Goal: Information Seeking & Learning: Learn about a topic

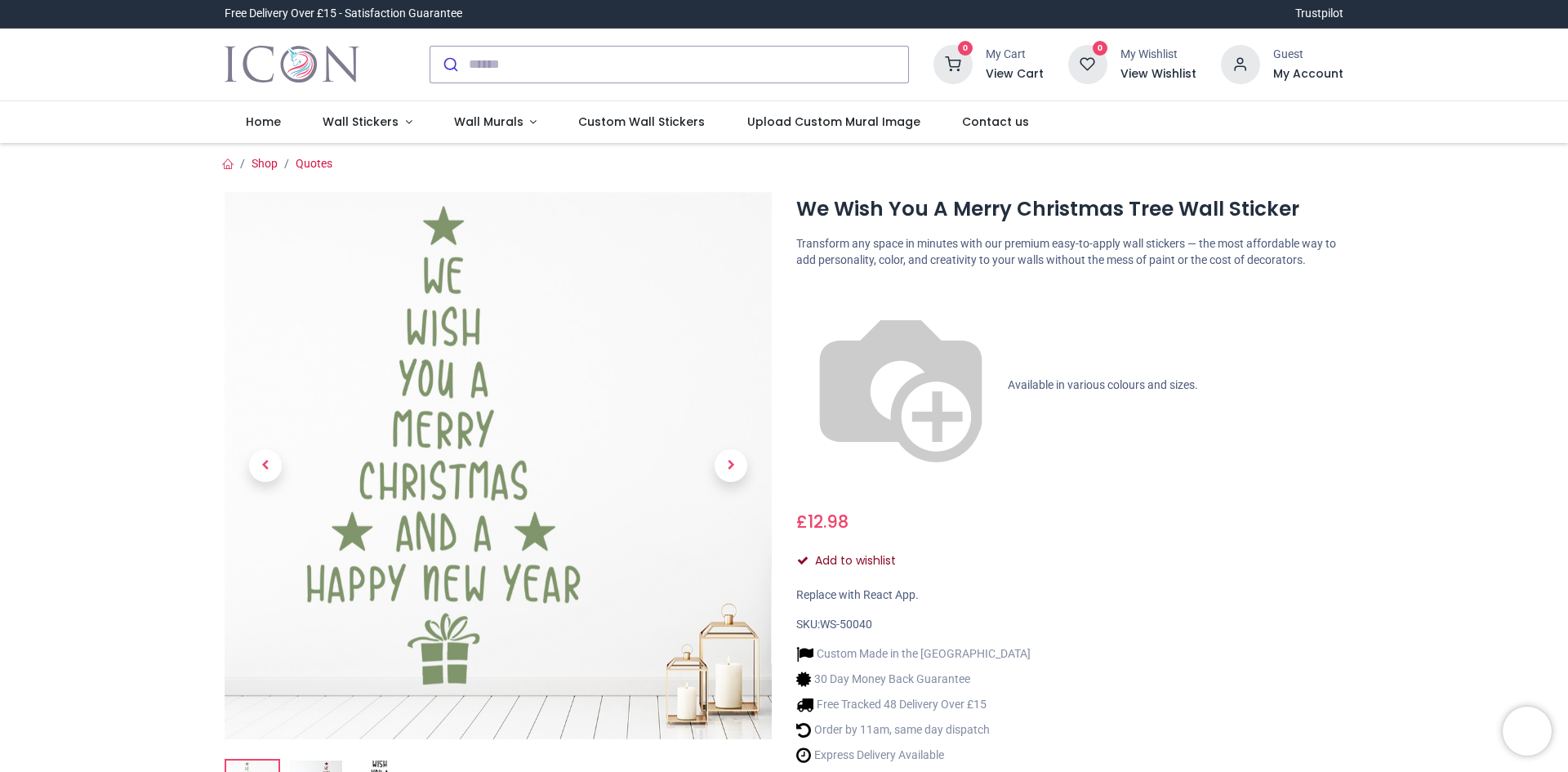
click at [854, 547] on button "Add to wishlist" at bounding box center [853, 560] width 114 height 27
click at [843, 547] on div "Add to wishlist" at bounding box center [1070, 560] width 547 height 27
click at [807, 291] on img at bounding box center [901, 385] width 209 height 209
click at [916, 298] on p "Available in various colours and sizes." at bounding box center [1070, 385] width 547 height 209
click at [805, 291] on img at bounding box center [901, 385] width 209 height 209
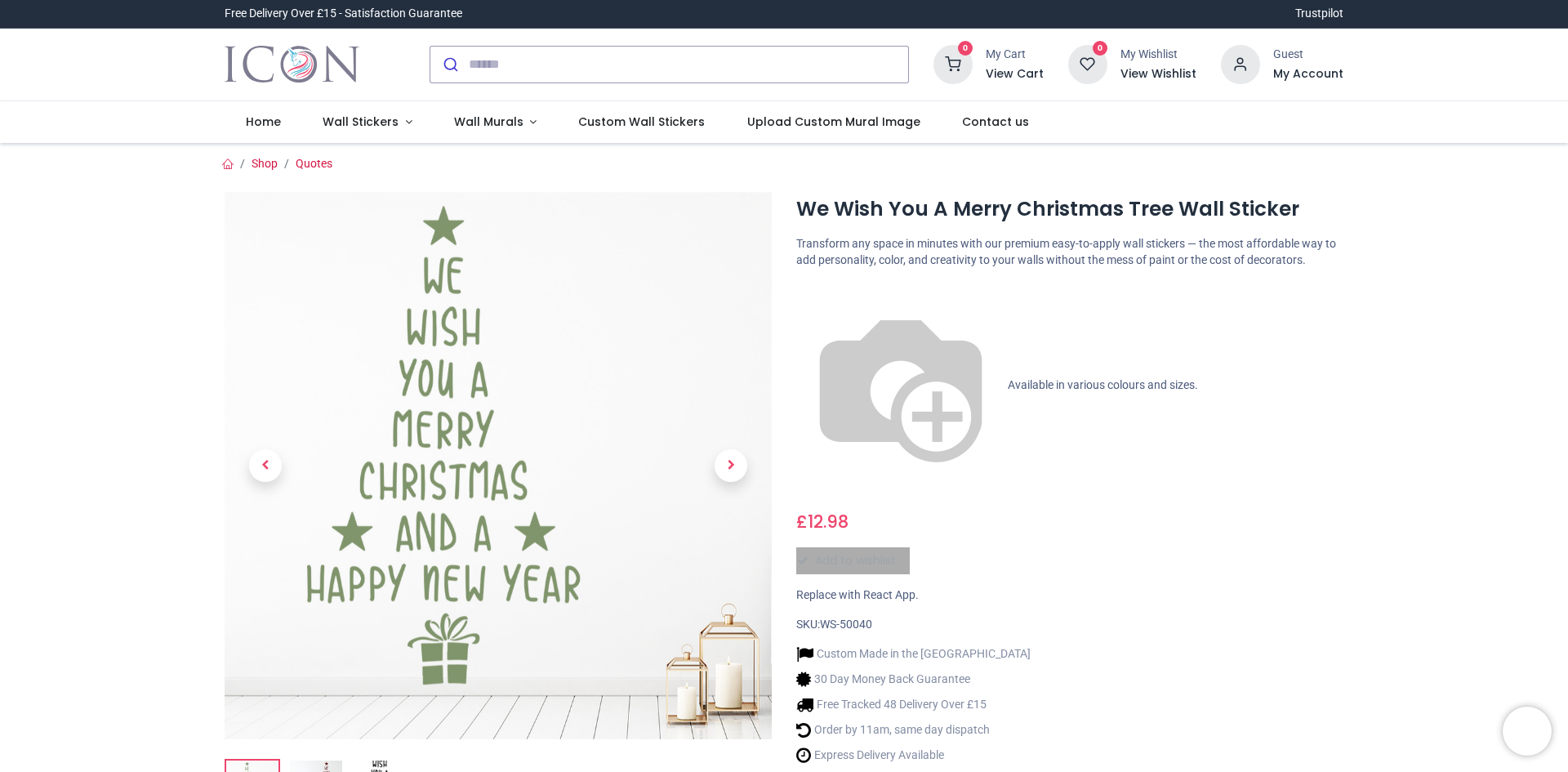
click at [805, 291] on img at bounding box center [901, 385] width 209 height 209
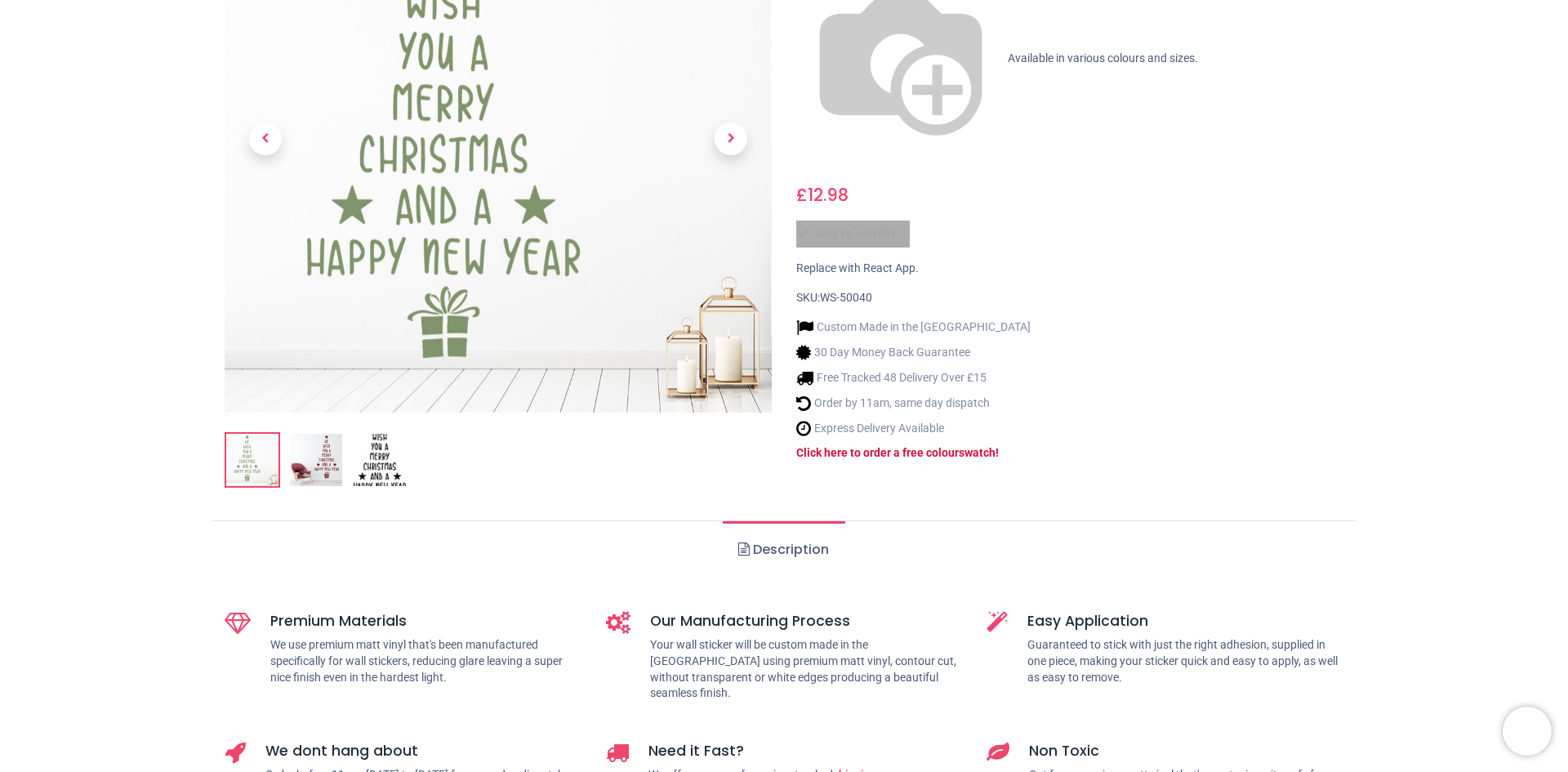
scroll to position [163, 0]
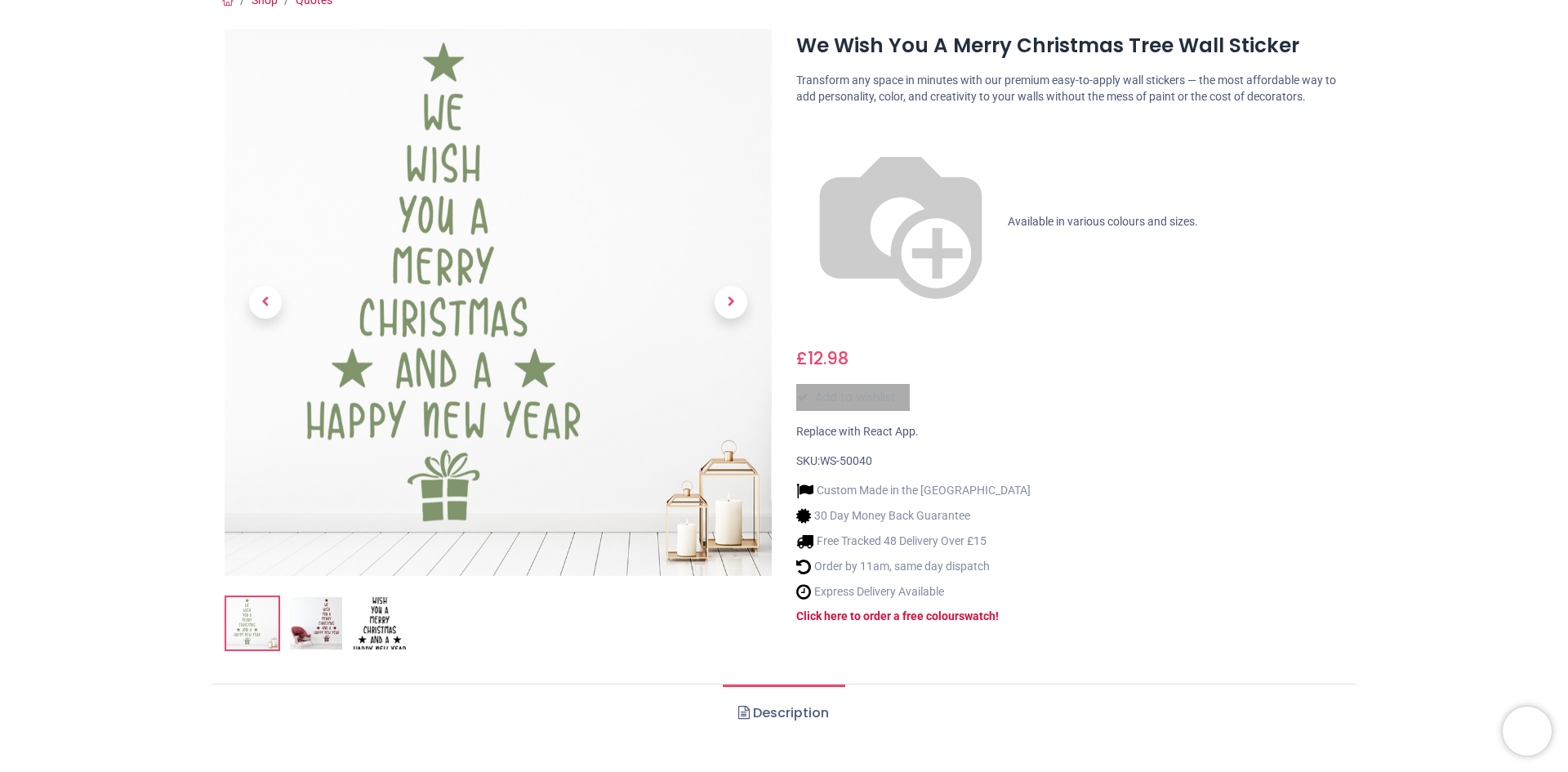
click at [1008, 215] on span "Available in various colours and sizes." at bounding box center [1102, 221] width 190 height 13
click at [314, 618] on img at bounding box center [315, 623] width 52 height 52
click at [319, 623] on img at bounding box center [315, 623] width 52 height 52
click at [320, 623] on img at bounding box center [315, 623] width 52 height 52
click at [315, 611] on img at bounding box center [315, 623] width 52 height 52
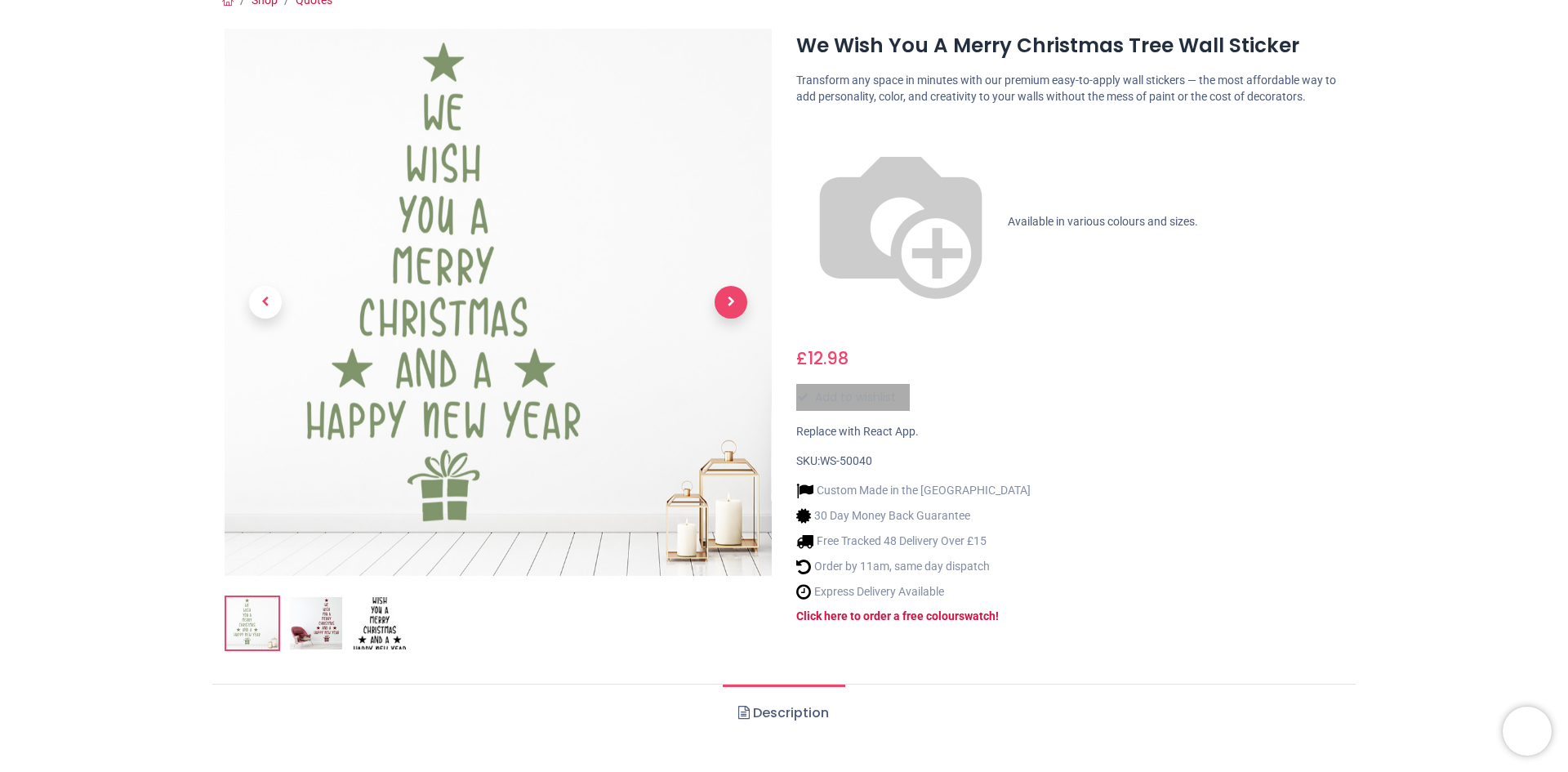
click at [731, 303] on span "Next" at bounding box center [731, 302] width 33 height 33
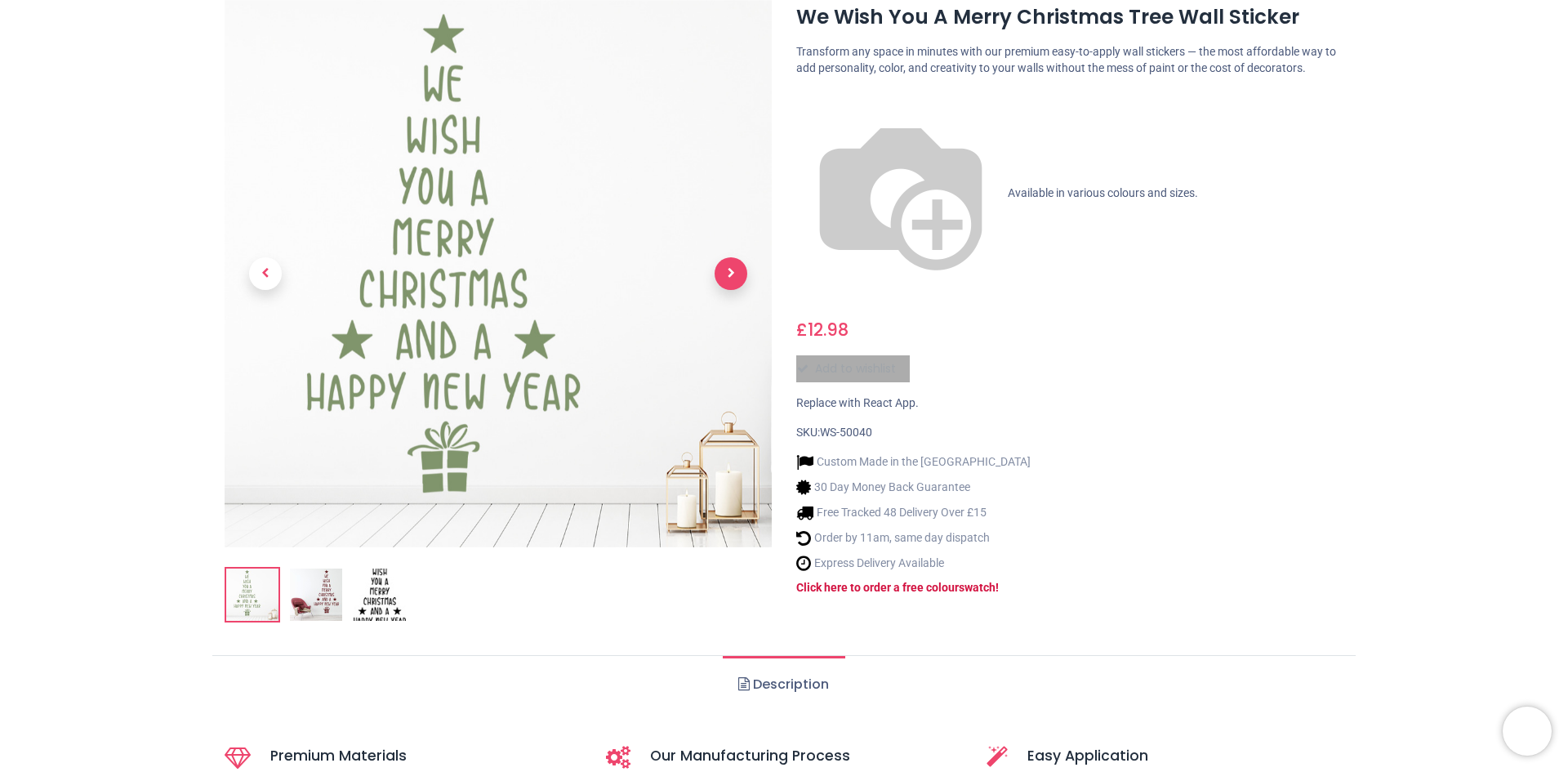
click at [730, 268] on span "Next" at bounding box center [731, 273] width 33 height 33
click at [268, 280] on span "Previous" at bounding box center [265, 273] width 33 height 33
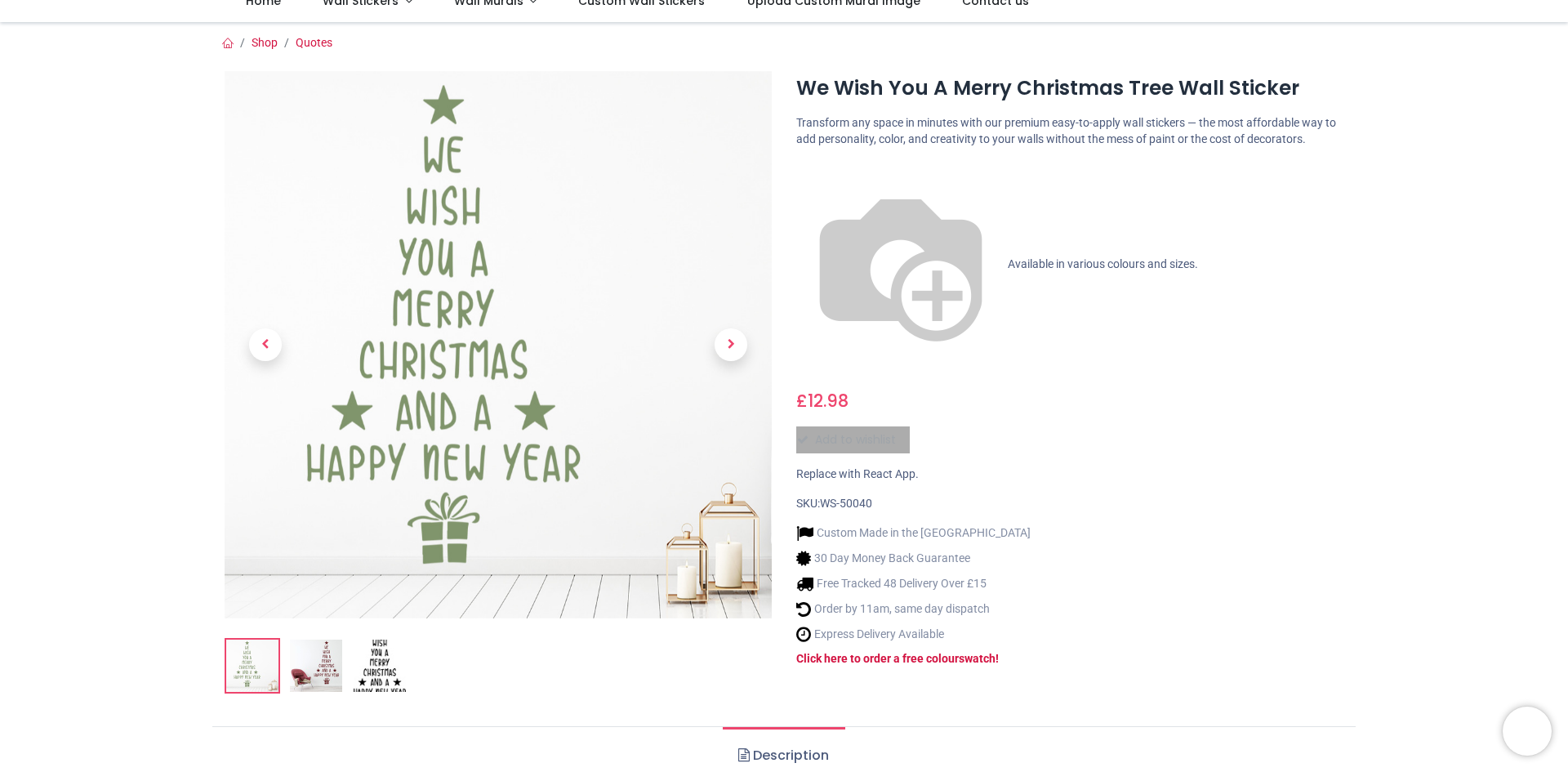
scroll to position [0, 0]
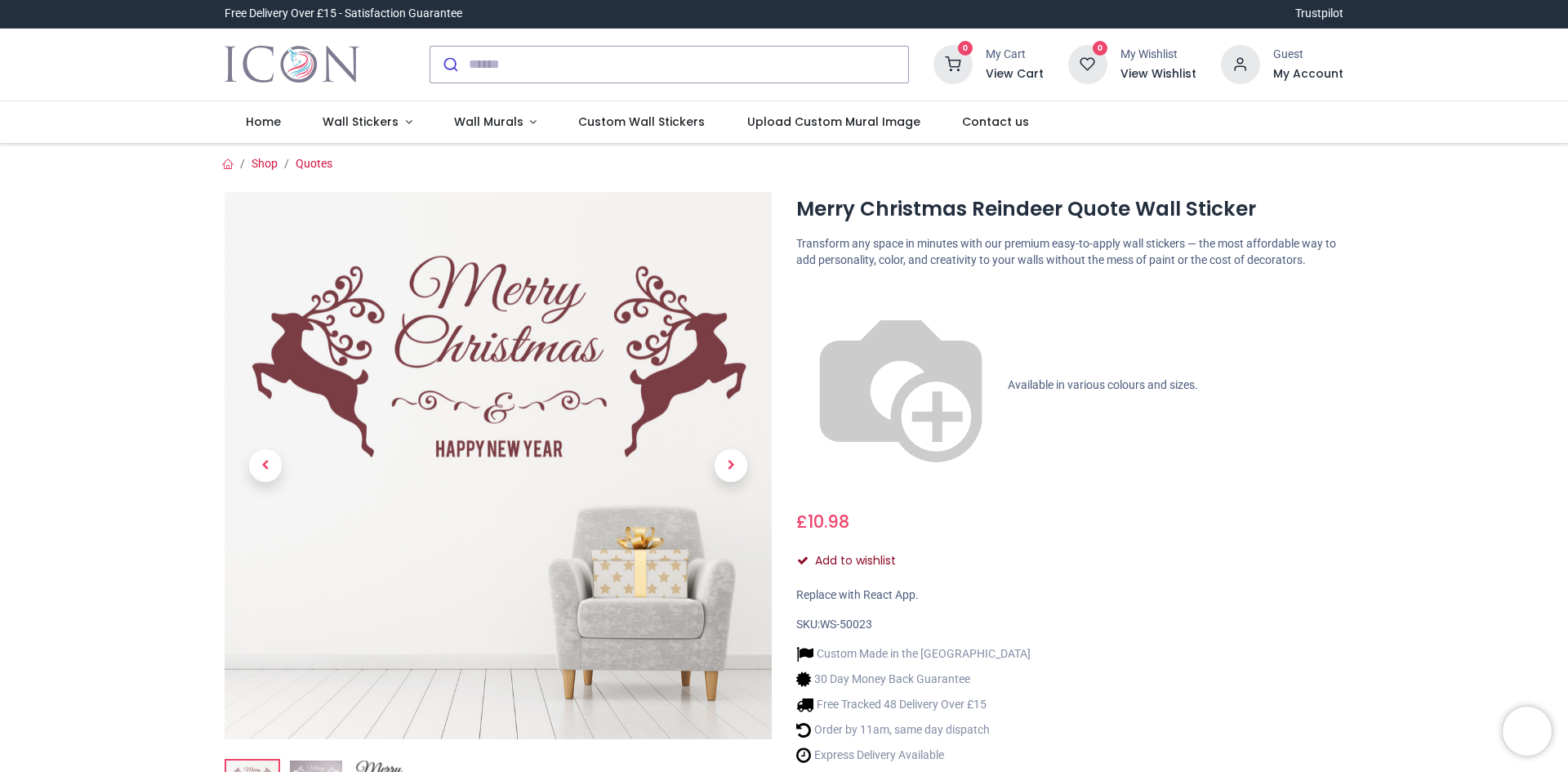
click at [835, 547] on button "Add to wishlist" at bounding box center [853, 560] width 114 height 27
click at [734, 462] on span "Next" at bounding box center [731, 465] width 33 height 33
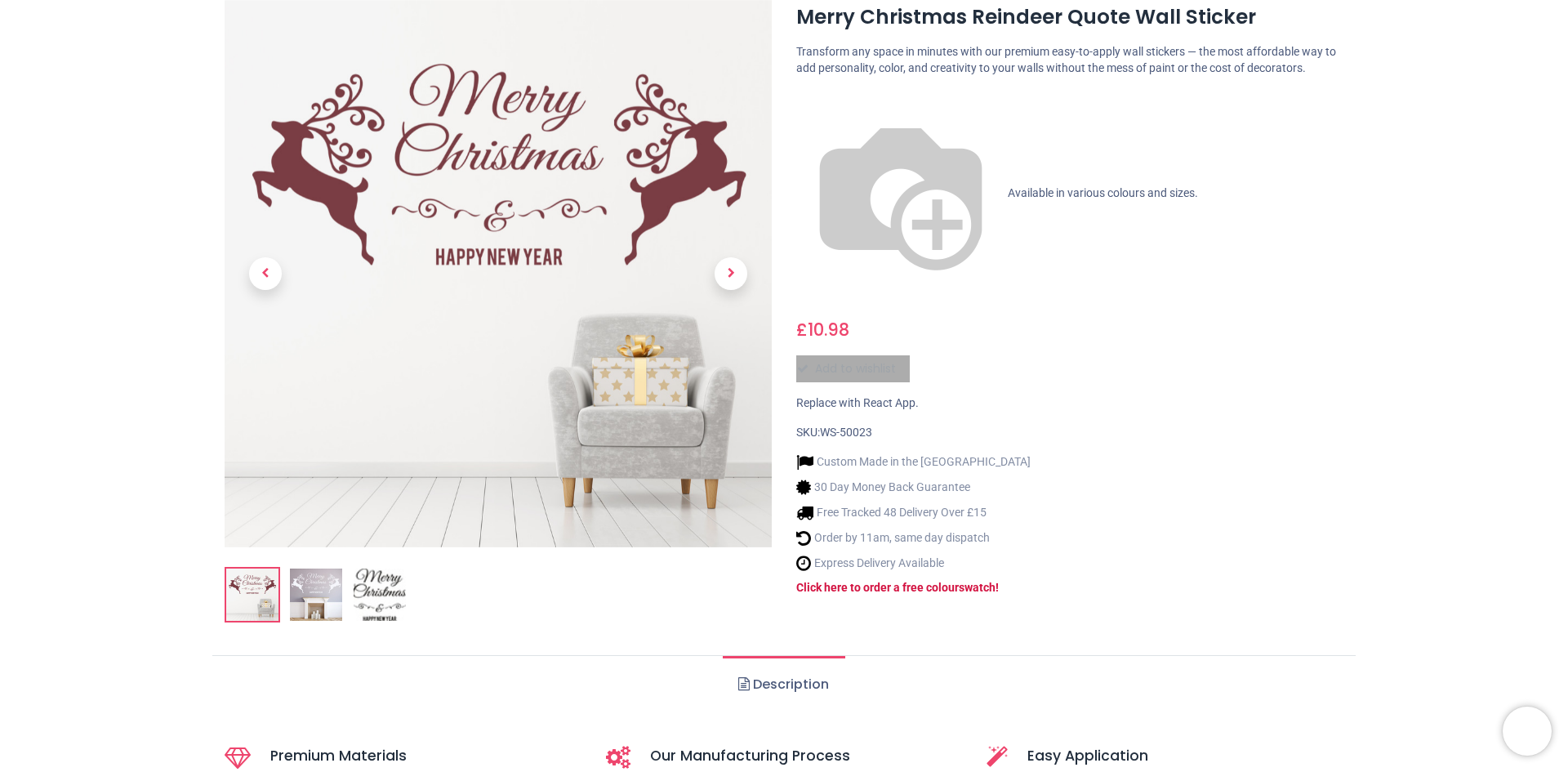
click at [323, 593] on img at bounding box center [315, 594] width 52 height 52
click at [382, 579] on img at bounding box center [379, 594] width 52 height 52
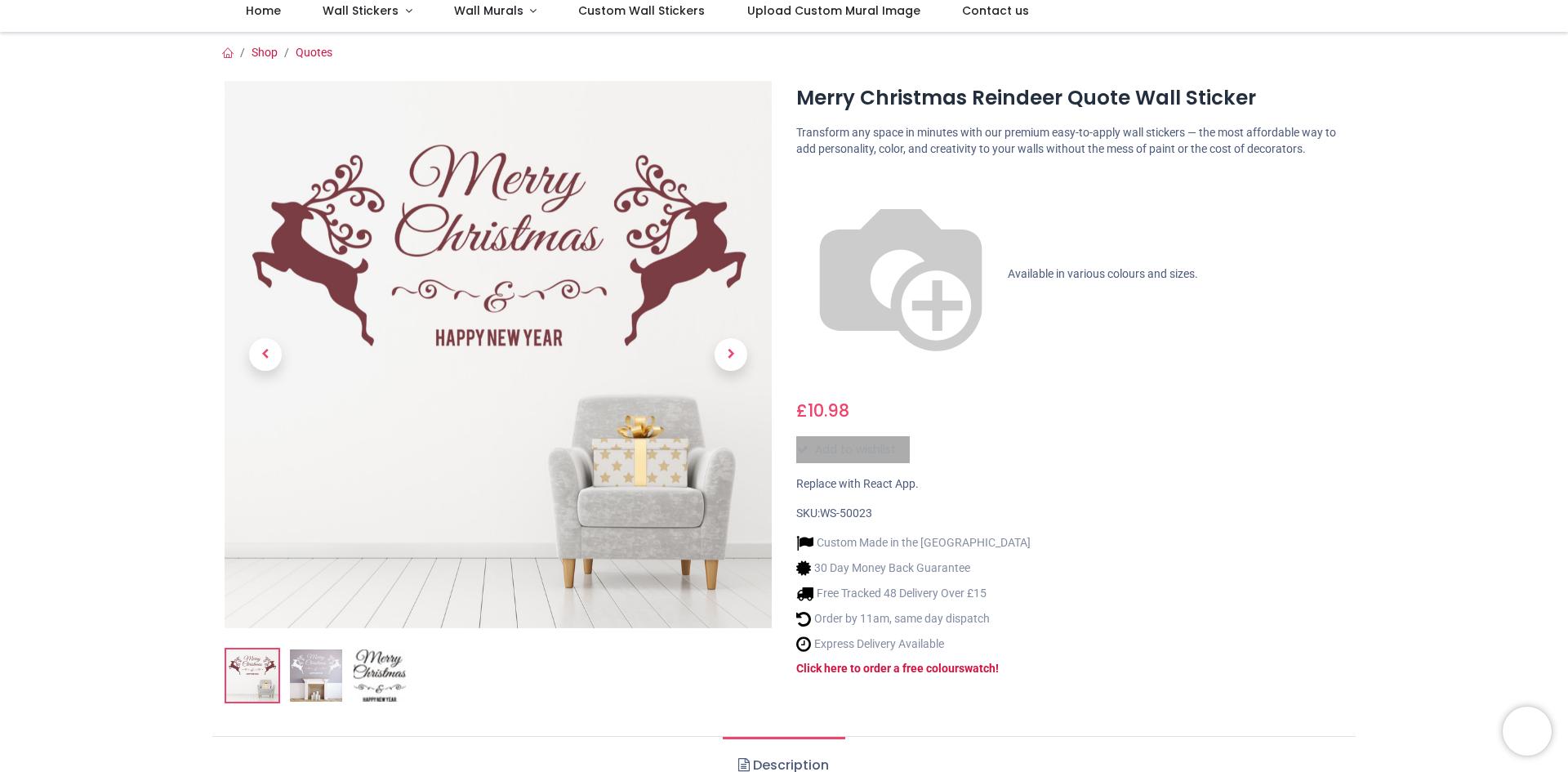
scroll to position [0, 0]
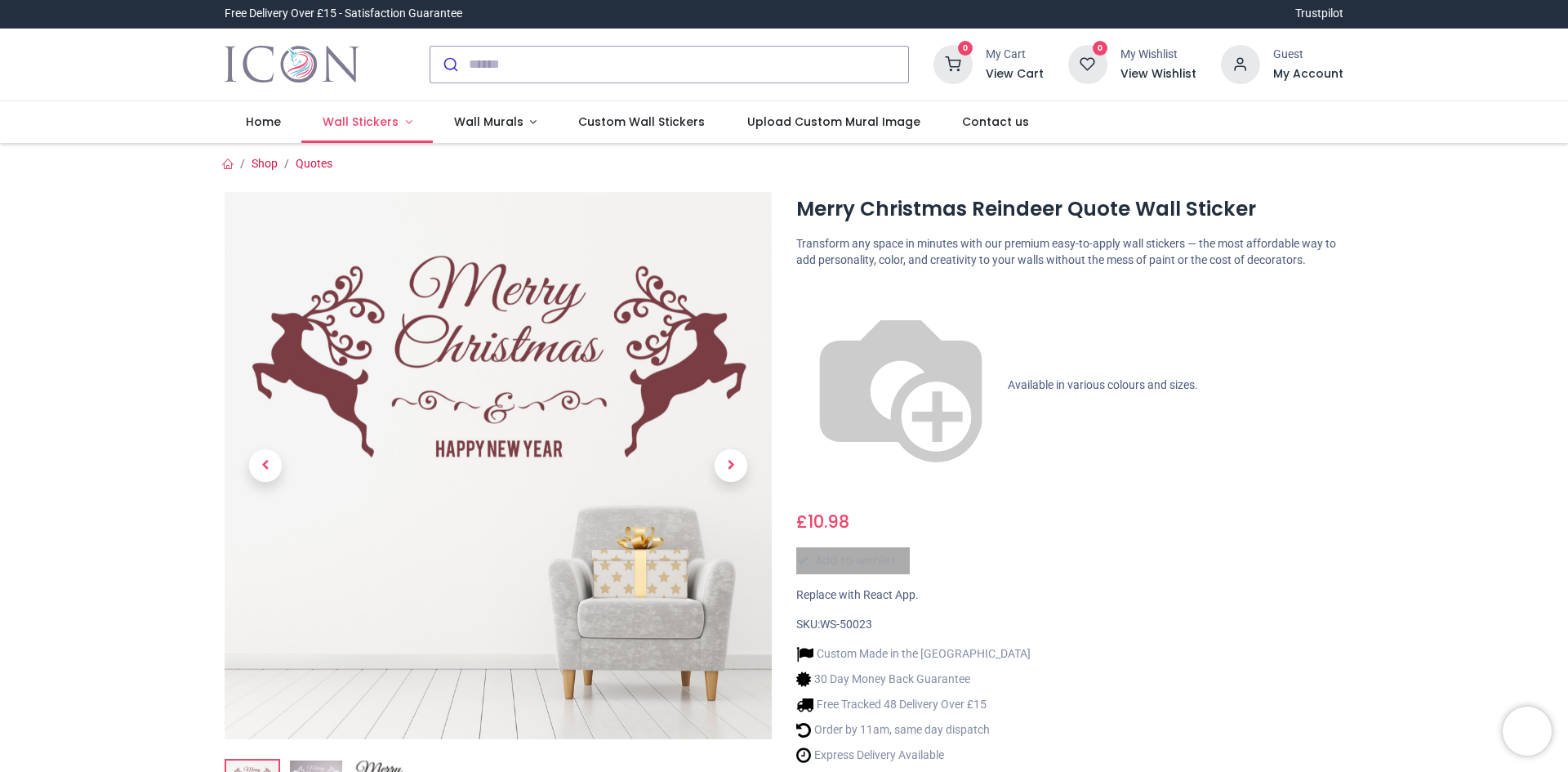
click at [365, 132] on link "Wall Stickers" at bounding box center [367, 123] width 132 height 42
click at [365, 125] on li "Wall Stickers" at bounding box center [376, 123] width 151 height 42
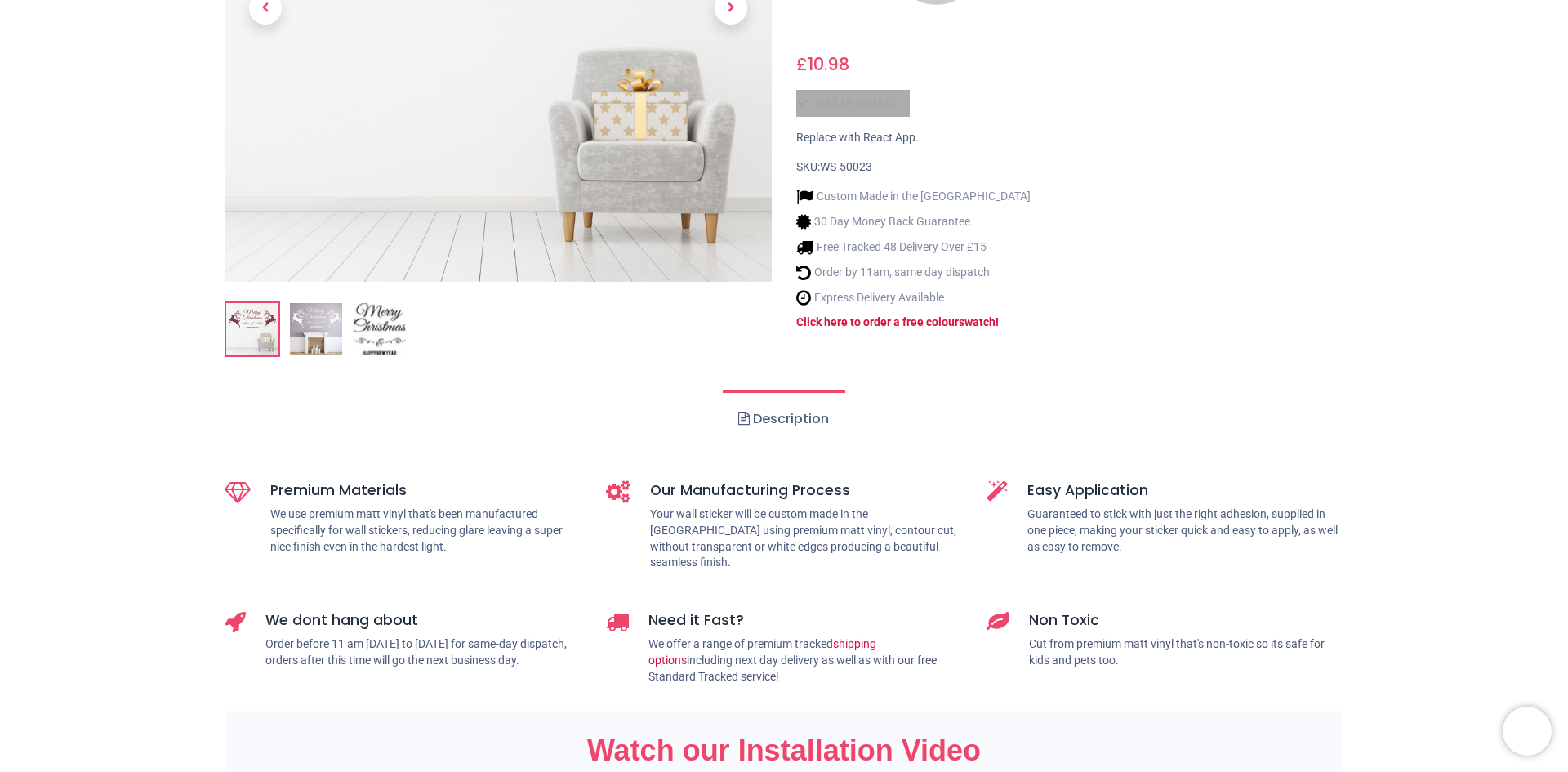
scroll to position [654, 0]
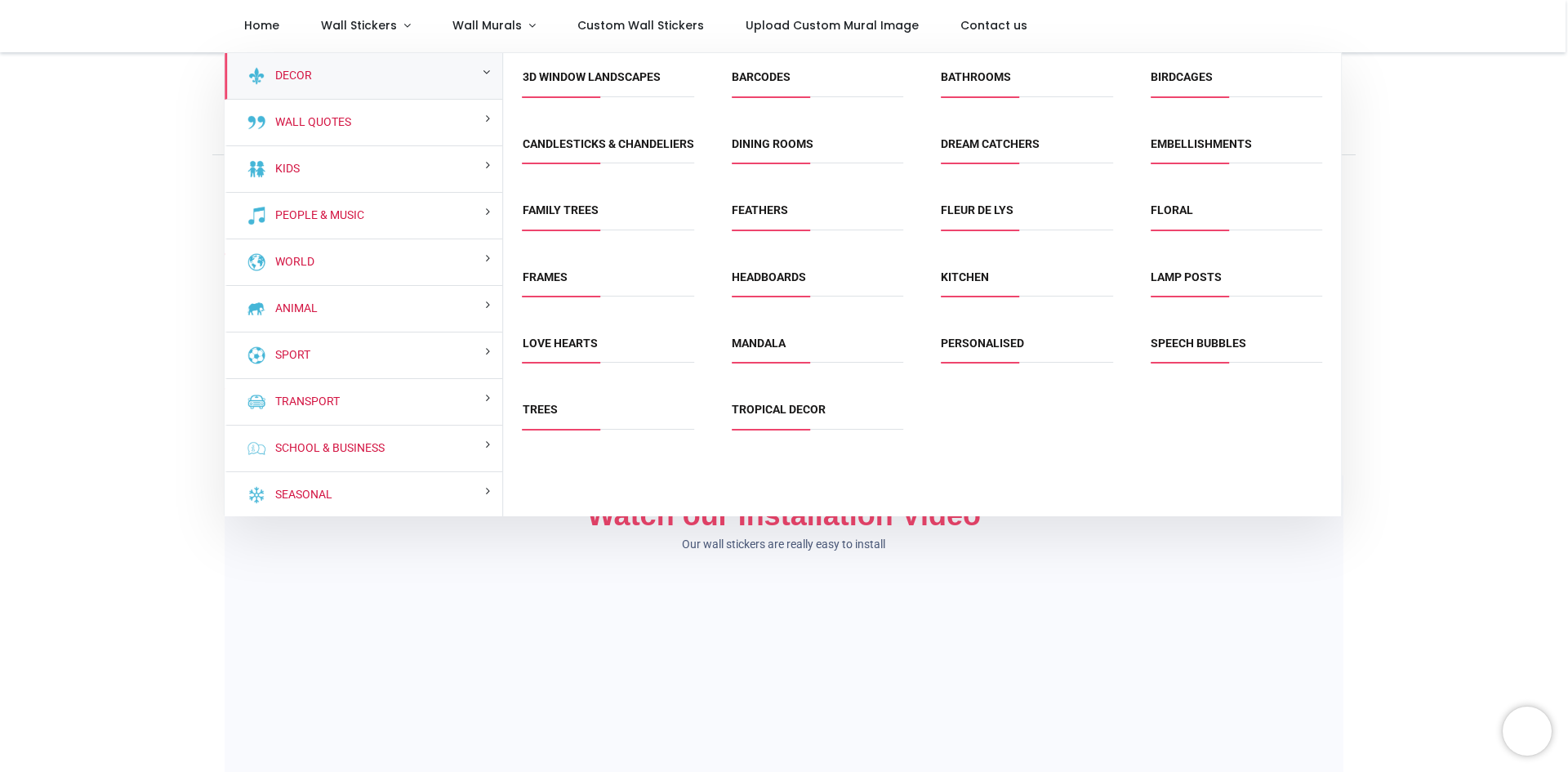
click at [116, 257] on div "Shop Quotes" at bounding box center [784, 481] width 1568 height 2165
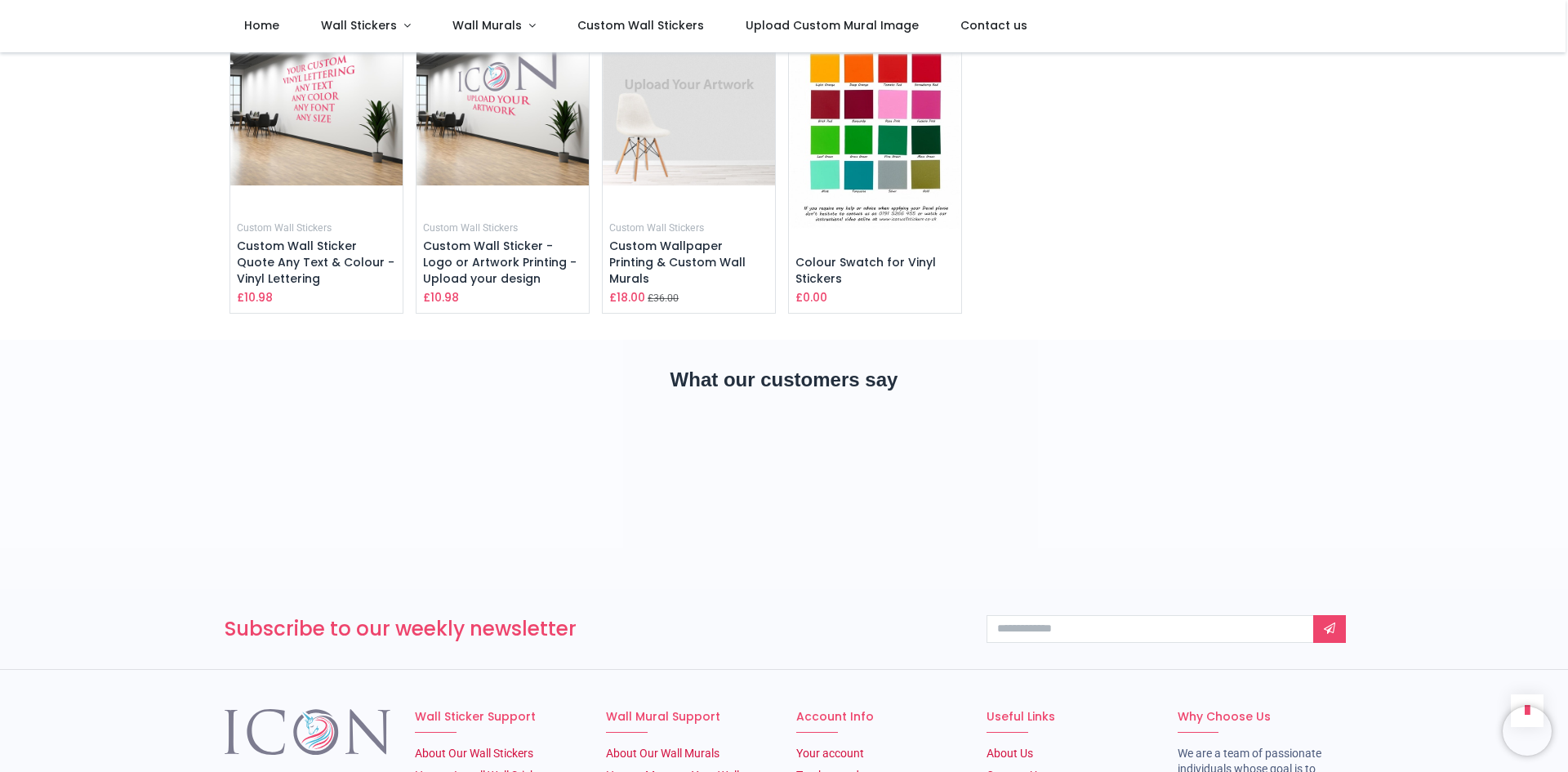
scroll to position [2363, 0]
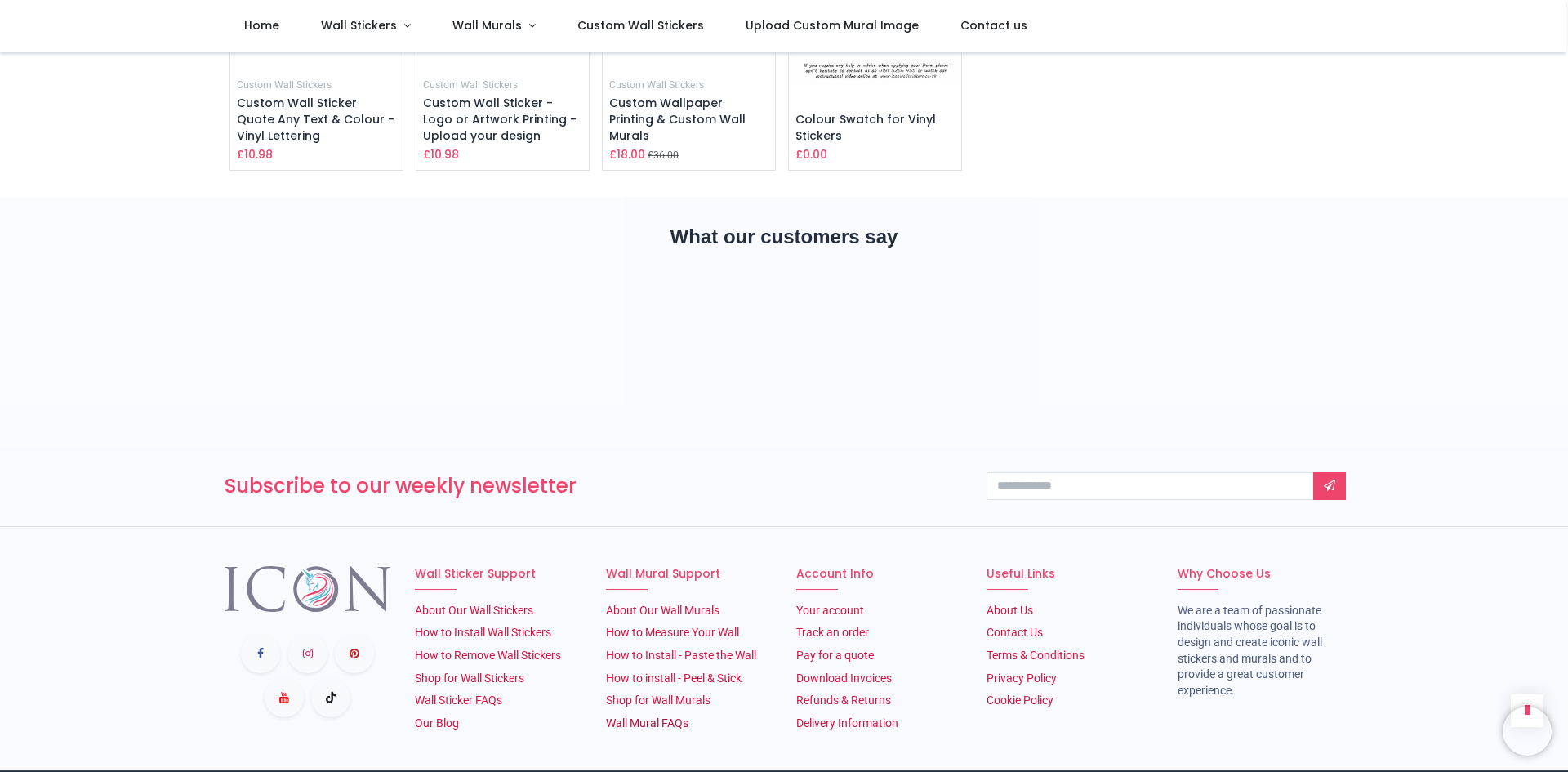
click at [666, 716] on link "Wall Mural FAQs" at bounding box center [647, 723] width 82 height 13
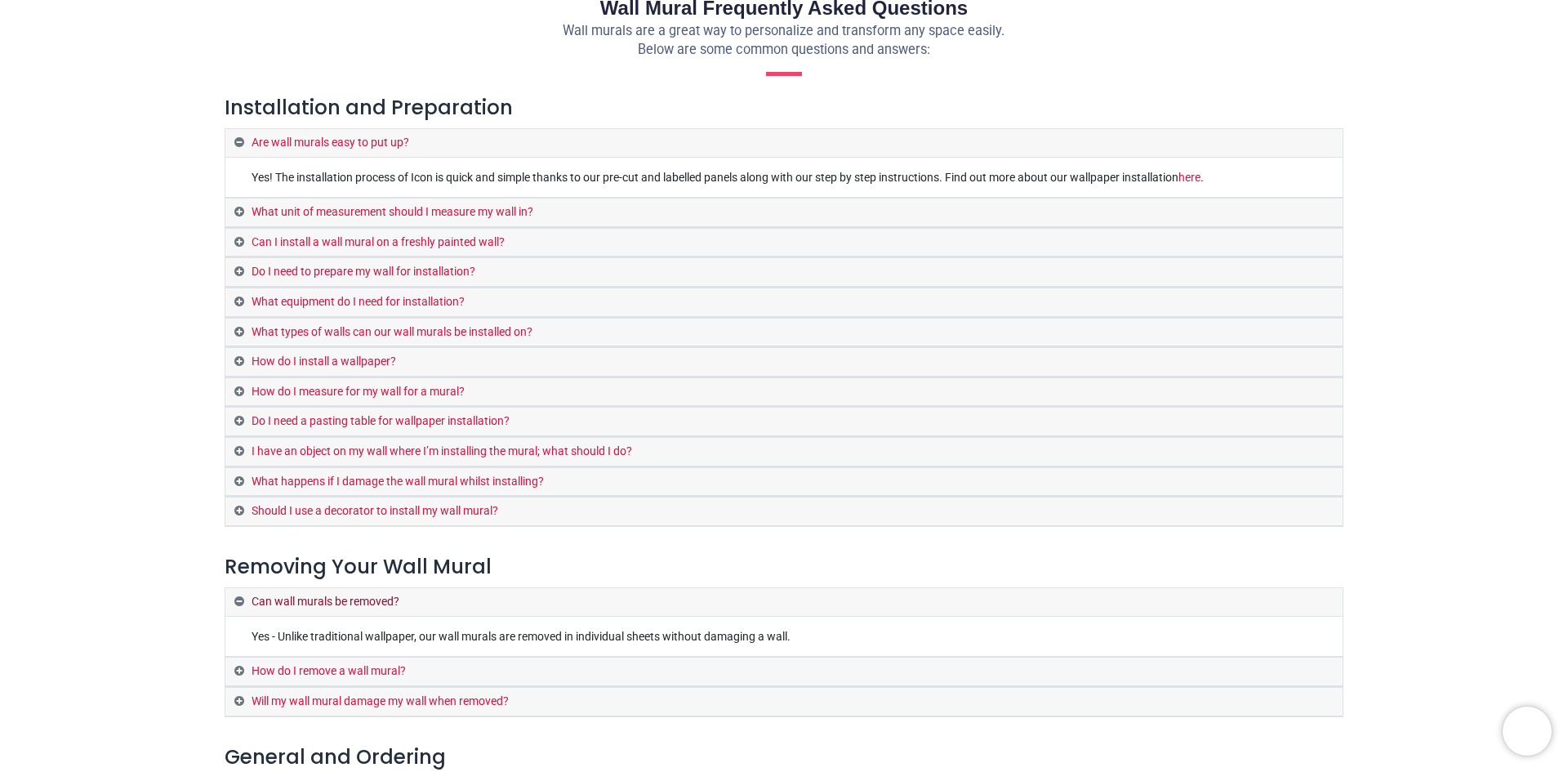
scroll to position [163, 0]
click at [374, 670] on link "How do I remove a wall mural?" at bounding box center [784, 670] width 1117 height 28
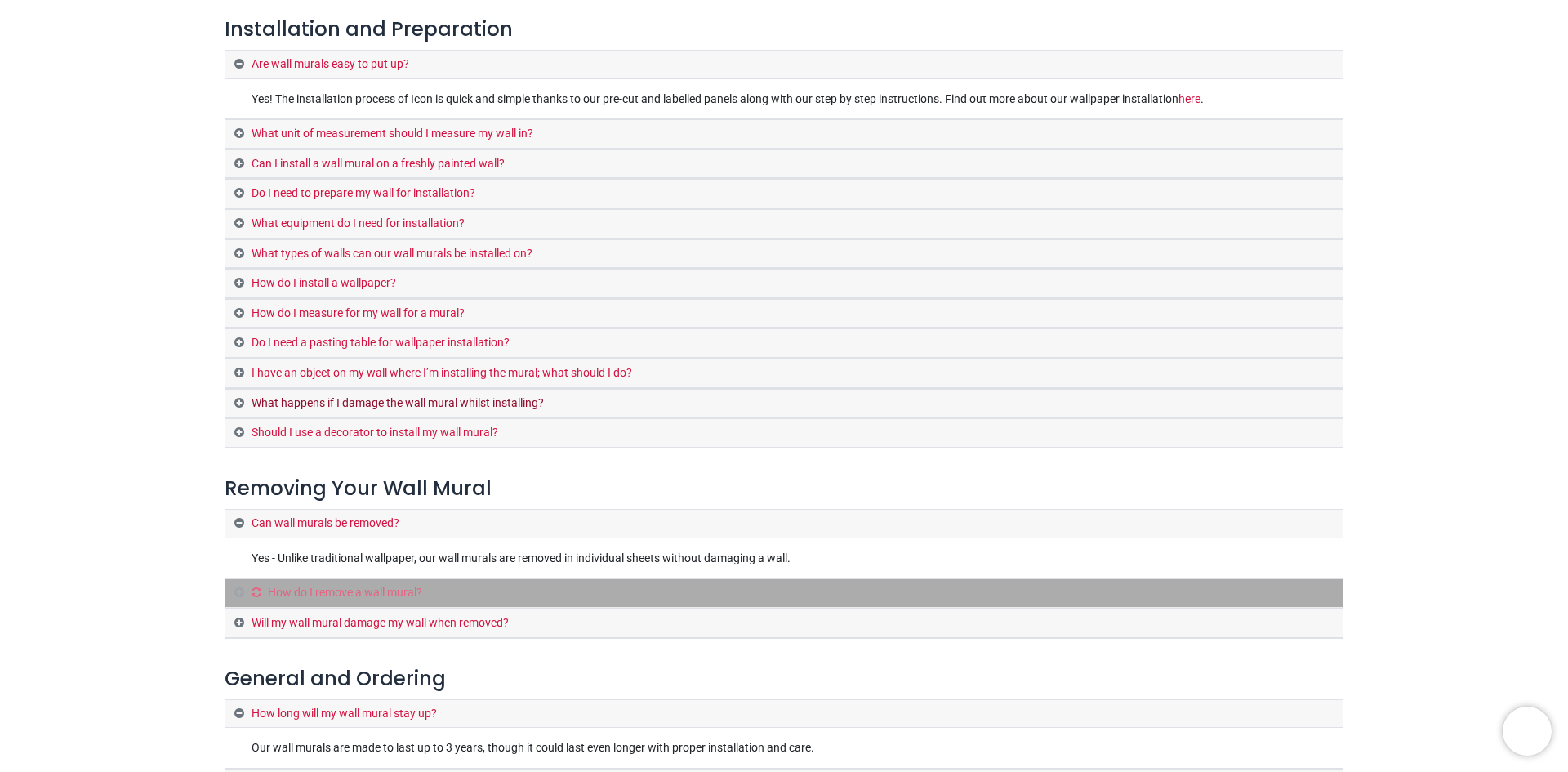
scroll to position [0, 0]
